Goal: Task Accomplishment & Management: Complete application form

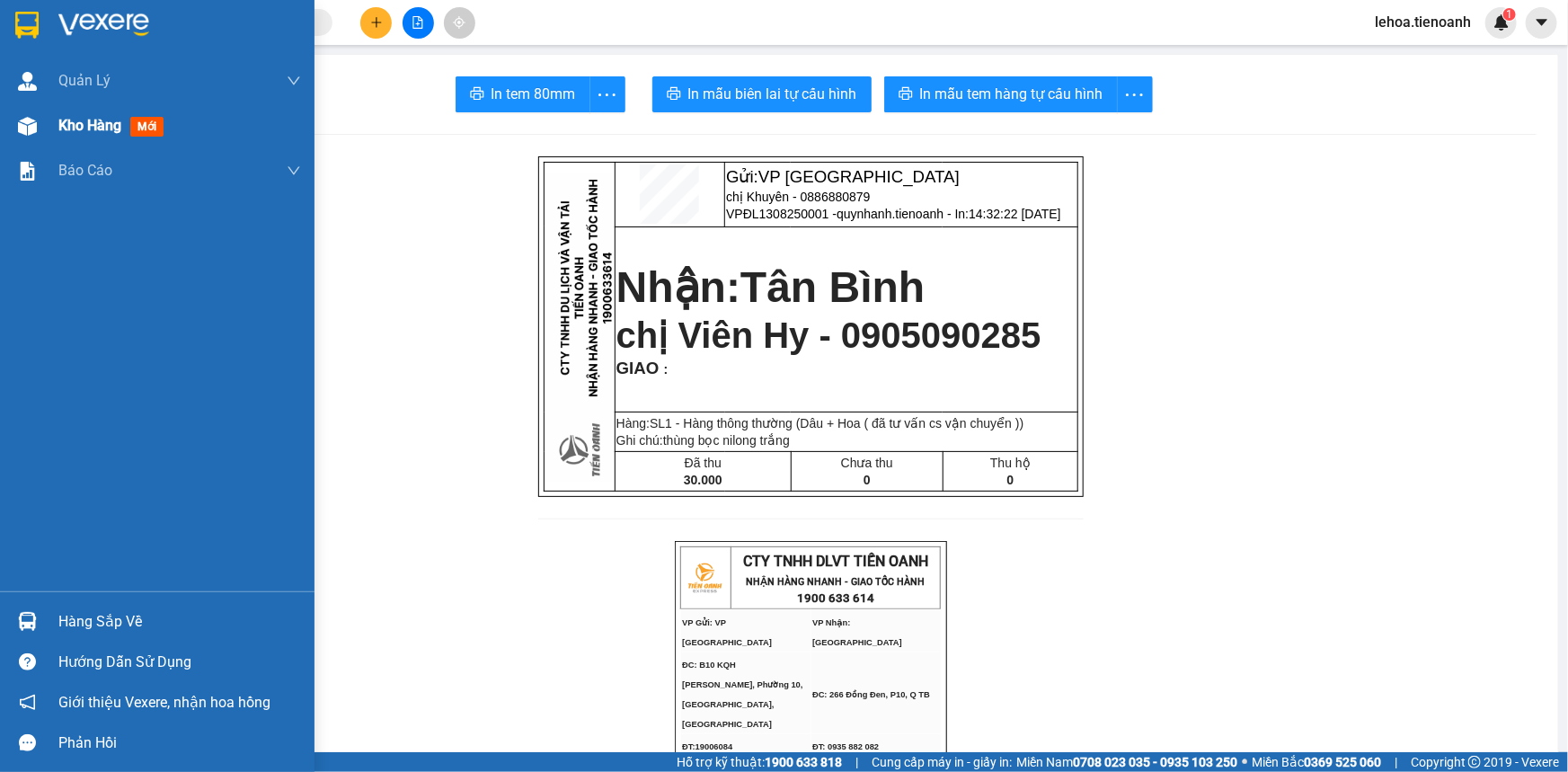
click at [96, 124] on span "Kho hàng" at bounding box center [90, 125] width 63 height 17
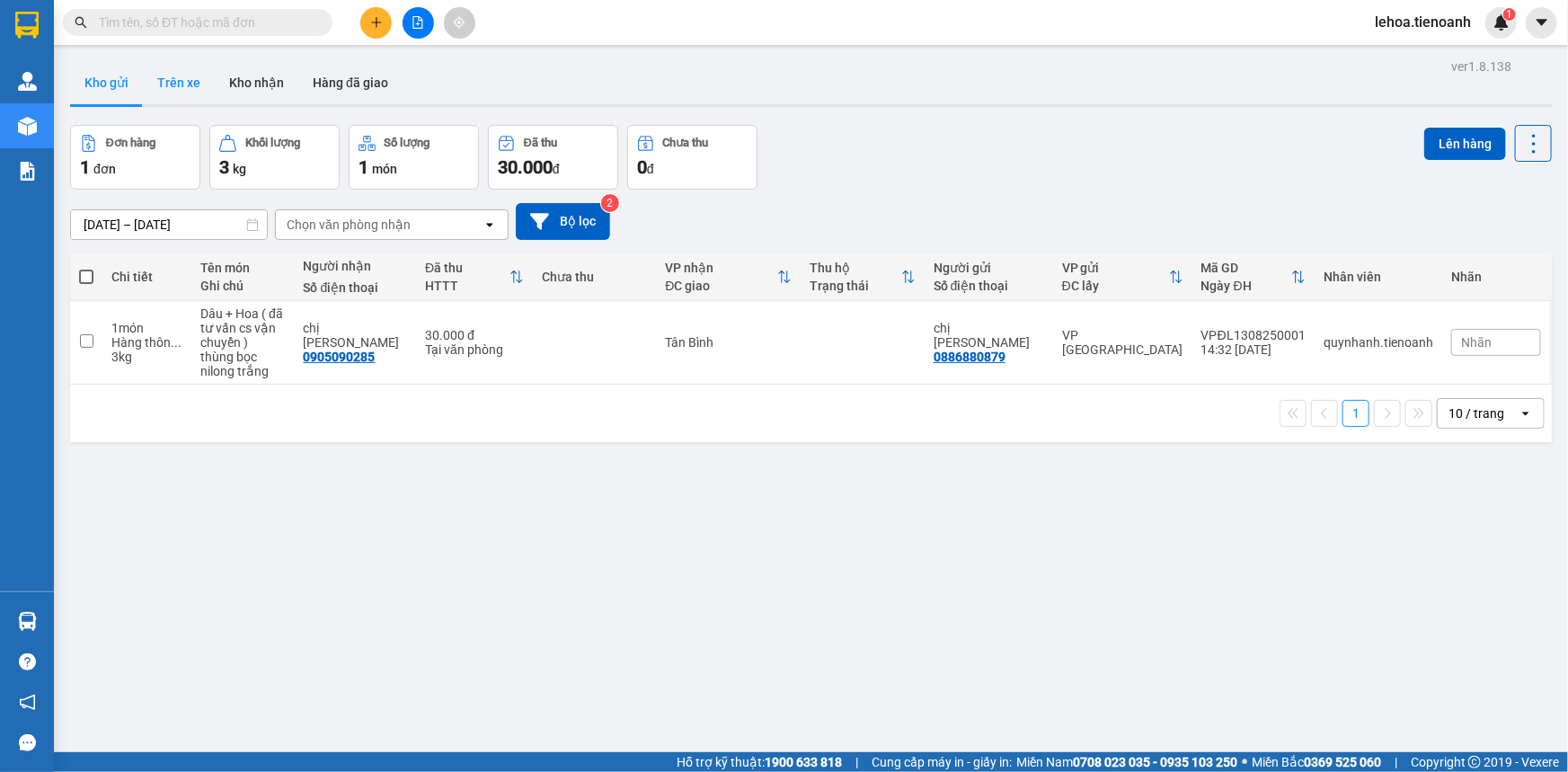
click at [196, 93] on button "Trên xe" at bounding box center [178, 82] width 72 height 43
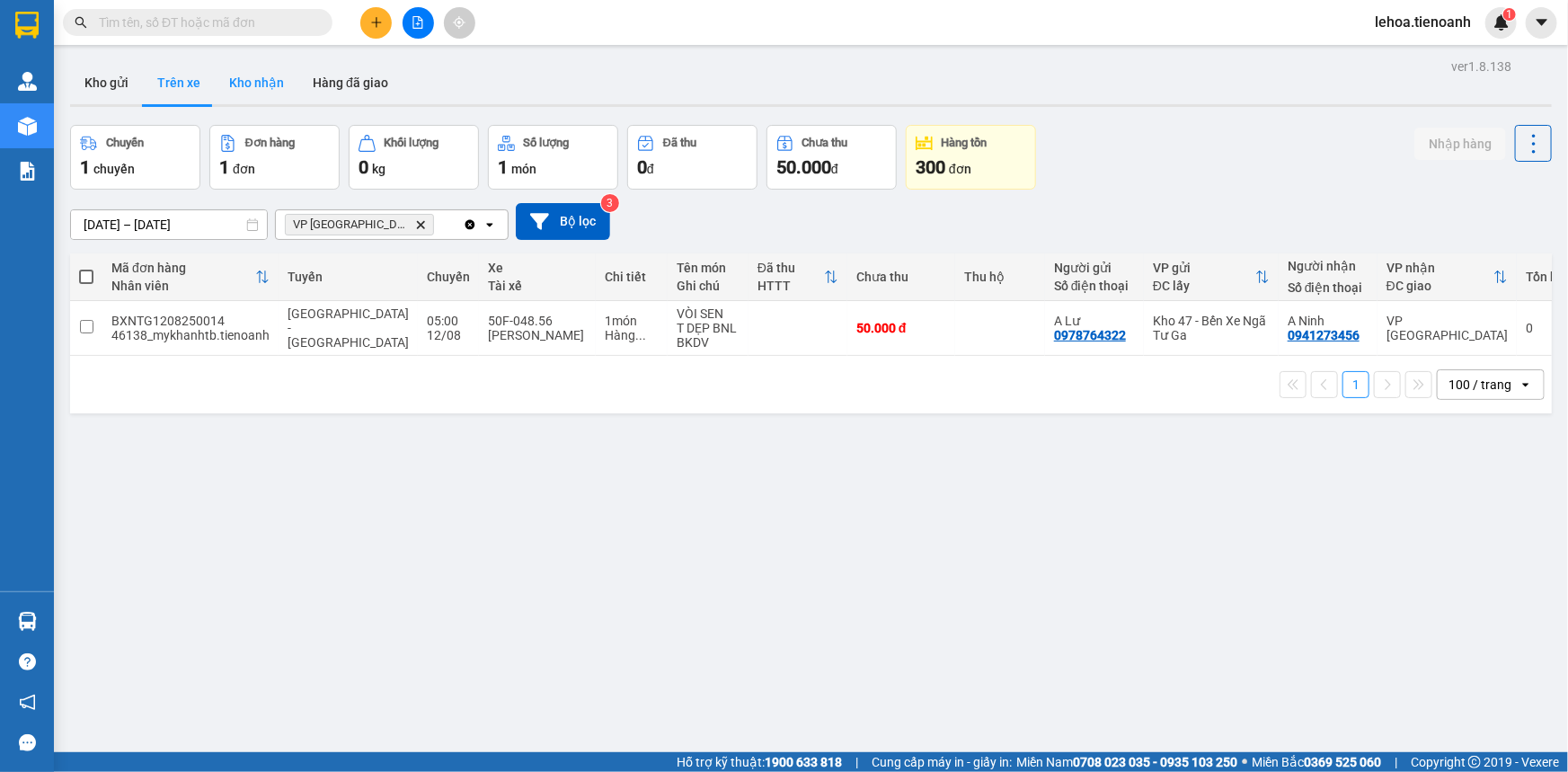
click at [244, 83] on button "Kho nhận" at bounding box center [256, 82] width 84 height 43
type input "[DATE] – [DATE]"
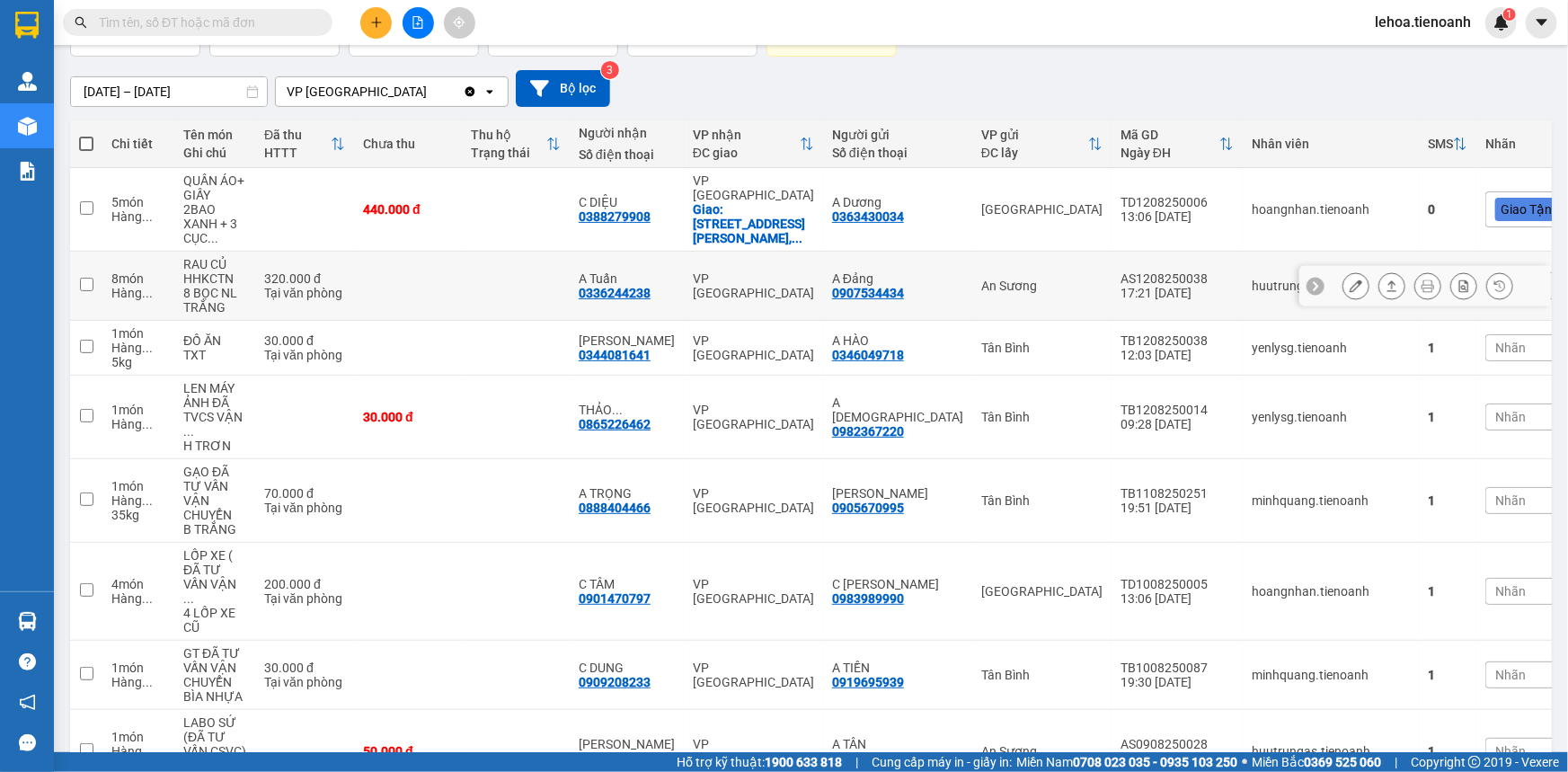
scroll to position [244, 0]
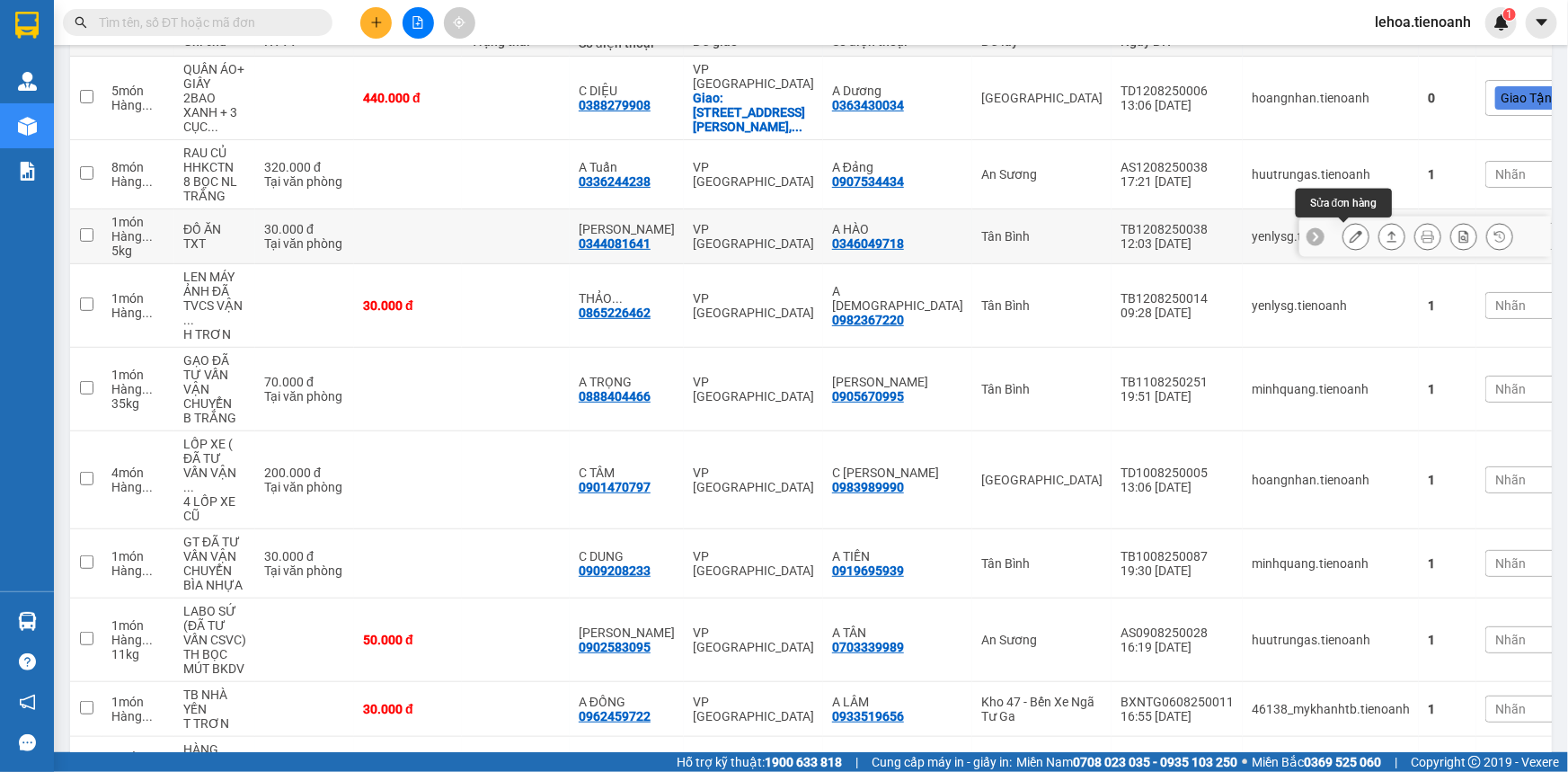
click at [1350, 238] on icon at bounding box center [1355, 236] width 13 height 13
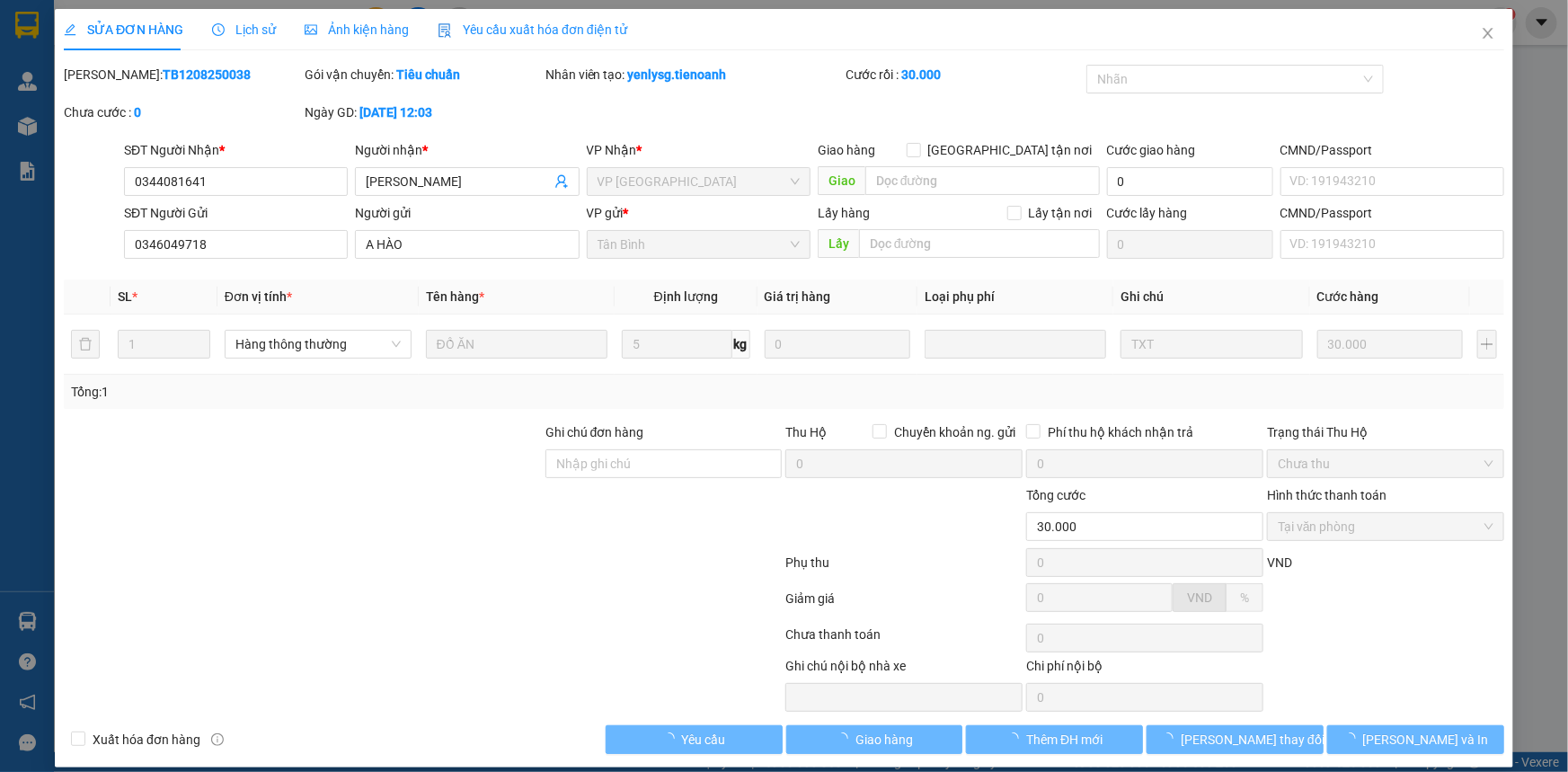
type input "0344081641"
type input "[PERSON_NAME]"
type input "0346049718"
type input "A HÀO"
type input "30.000"
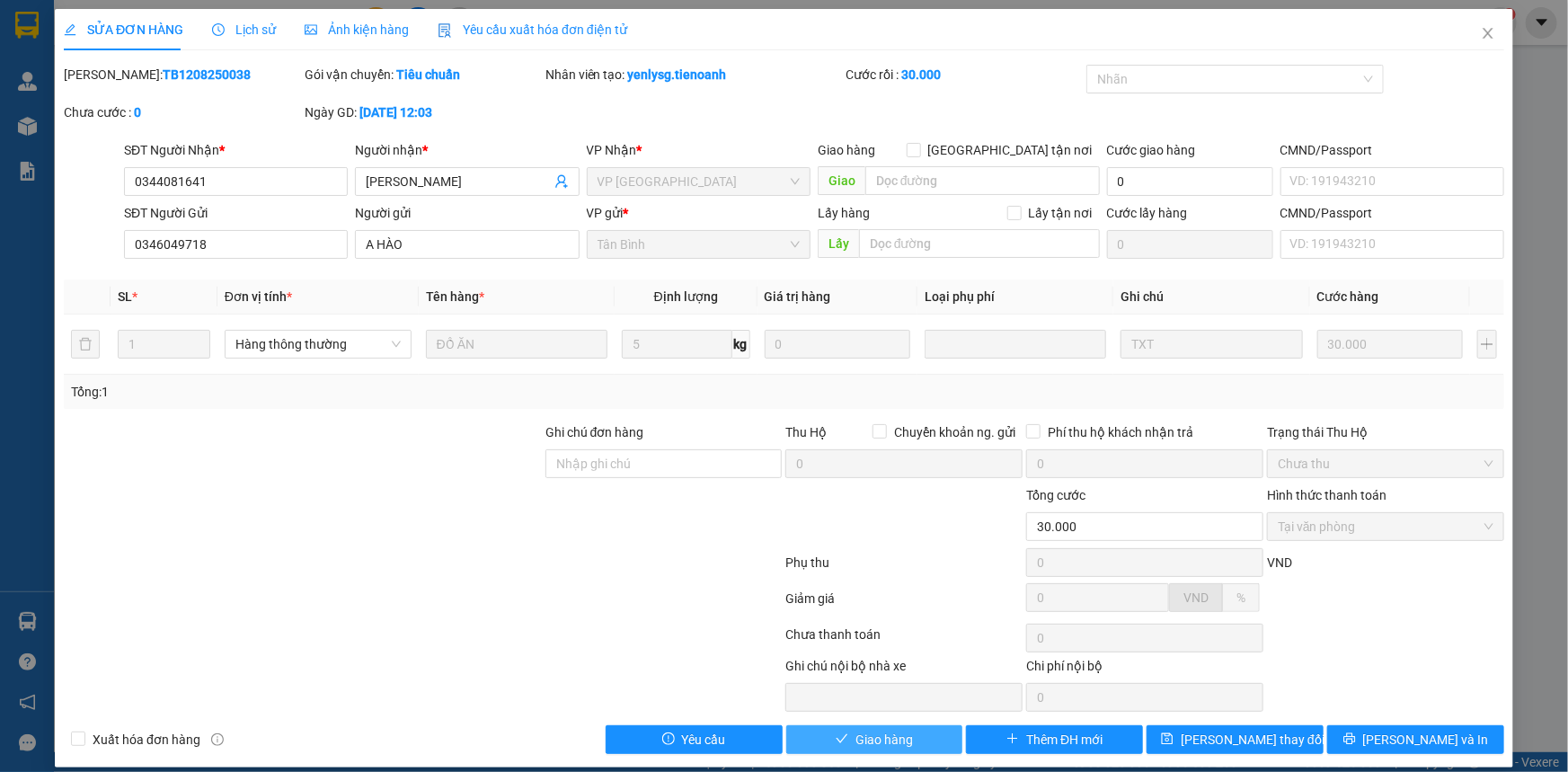
click at [907, 737] on button "Giao hàng" at bounding box center [875, 739] width 177 height 29
